Goal: Transaction & Acquisition: Obtain resource

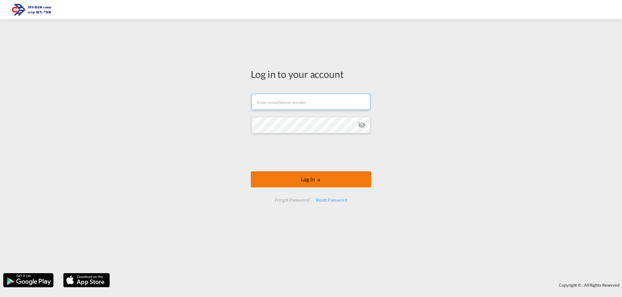
type input "[EMAIL_ADDRESS][DOMAIN_NAME]"
click at [318, 175] on button "Log In" at bounding box center [311, 180] width 120 height 16
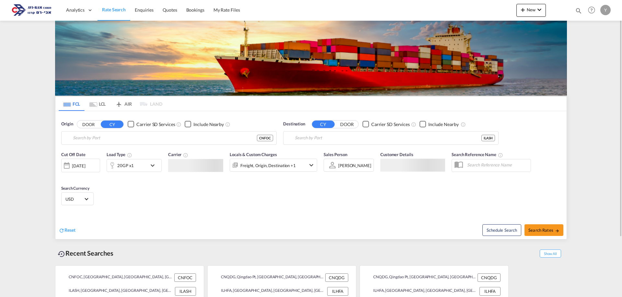
type input "[GEOGRAPHIC_DATA], CNFOC"
type input "Ashdod, ILASH"
click at [553, 231] on span "Search Rates" at bounding box center [543, 230] width 31 height 5
type input "CNFOC to ILASH / [DATE]"
